Goal: Information Seeking & Learning: Learn about a topic

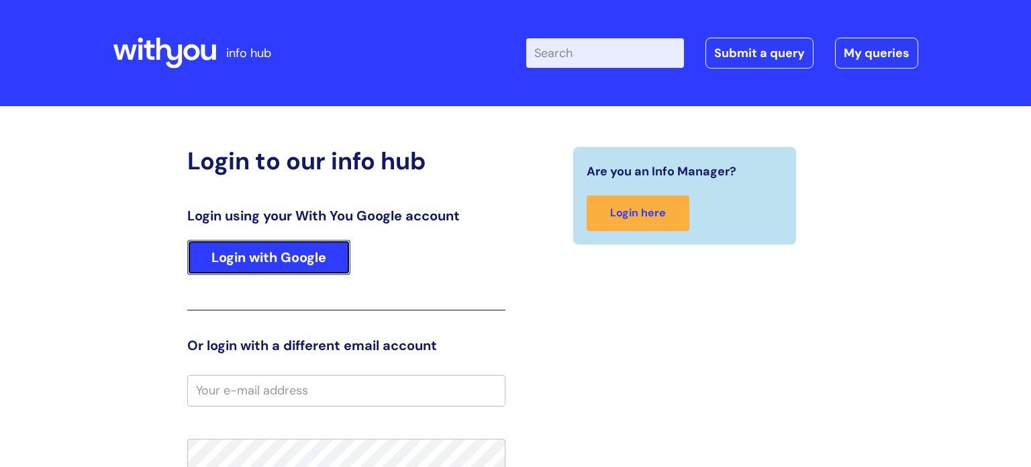
click at [263, 252] on link "Login with Google" at bounding box center [268, 257] width 163 height 35
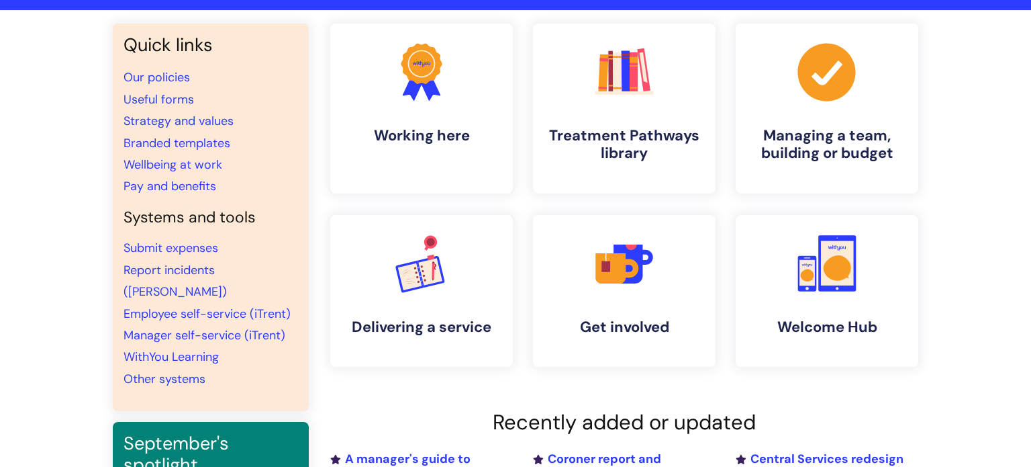
scroll to position [83, 0]
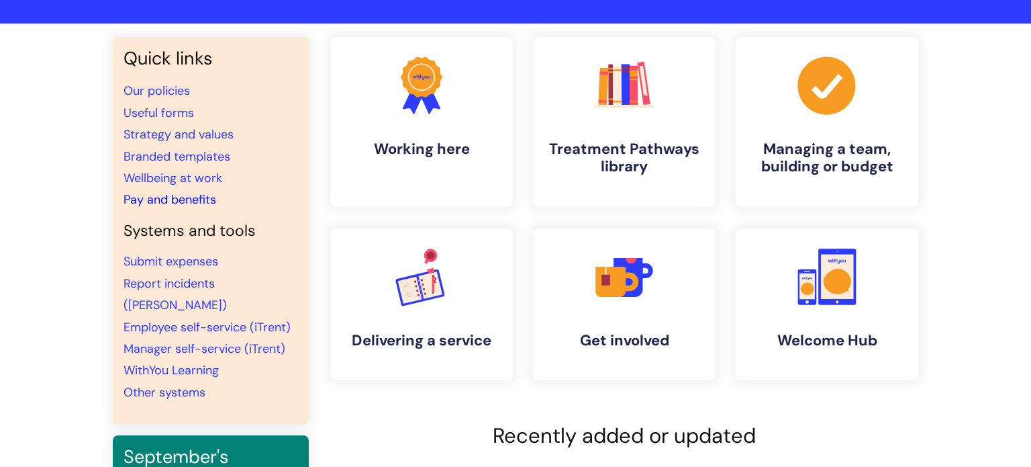
click at [156, 198] on link "Pay and benefits" at bounding box center [170, 199] width 93 height 16
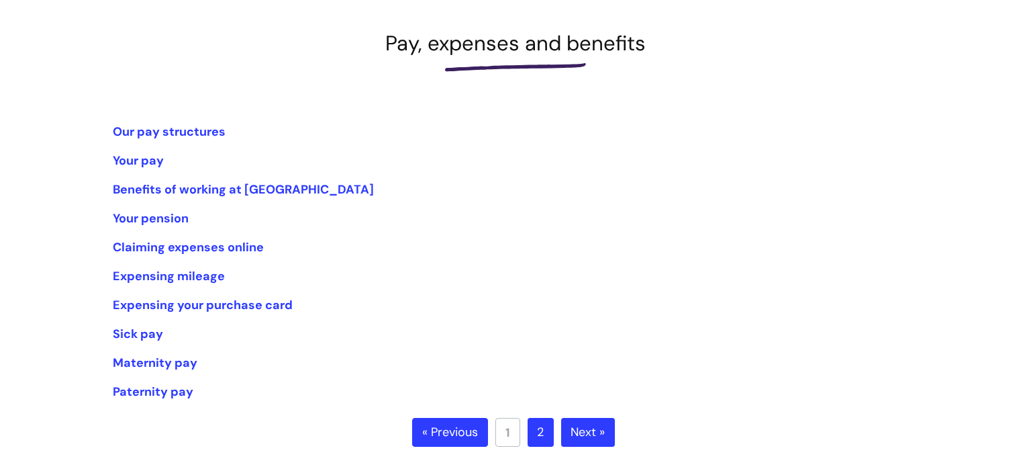
scroll to position [185, 0]
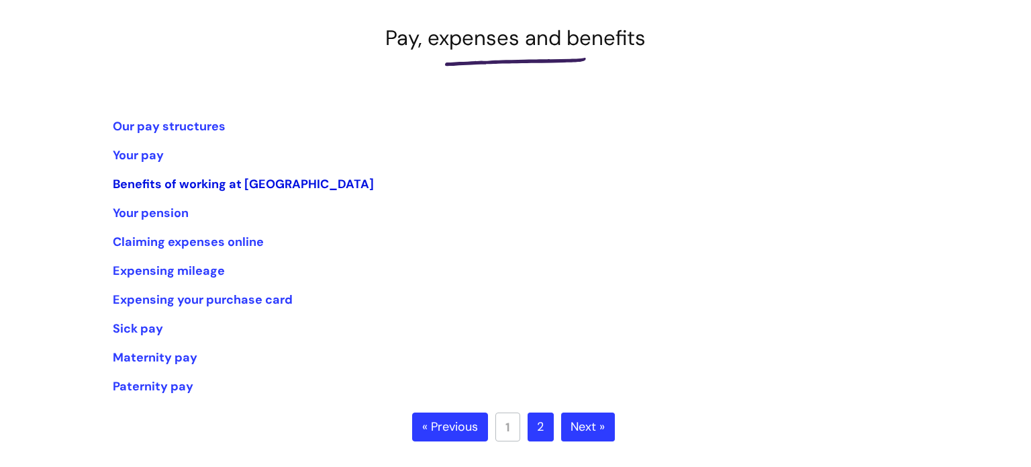
click at [193, 181] on link "Benefits of working at [GEOGRAPHIC_DATA]" at bounding box center [243, 184] width 261 height 16
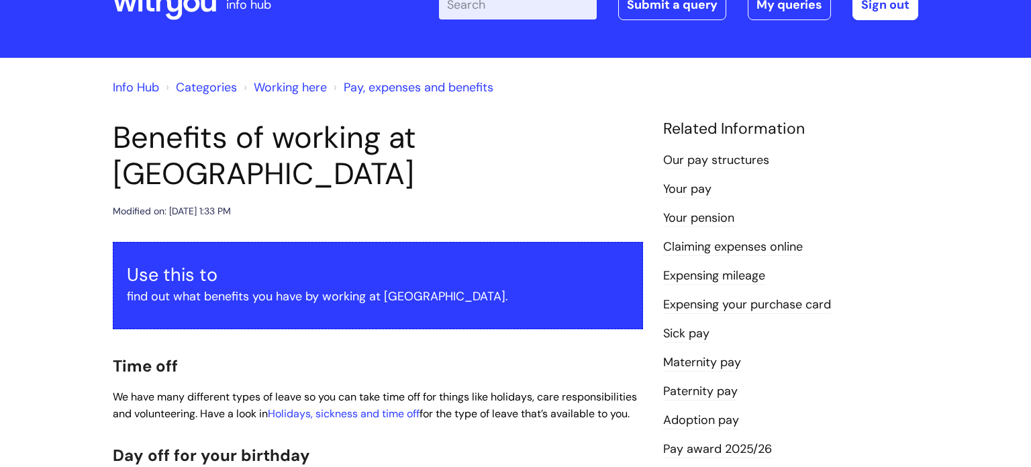
scroll to position [75, 0]
